Goal: Task Accomplishment & Management: Complete application form

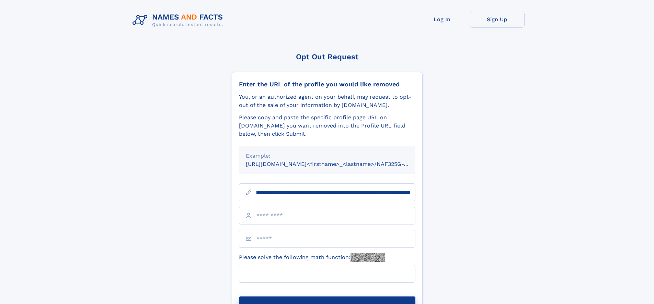
scroll to position [0, 73]
type input "**********"
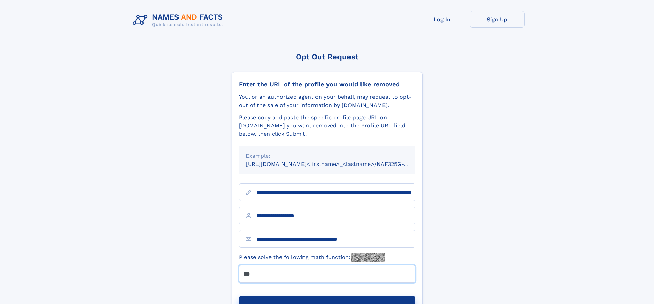
type input "***"
click at [327, 297] on button "Submit Opt Out Request" at bounding box center [327, 308] width 176 height 22
